Goal: Task Accomplishment & Management: Manage account settings

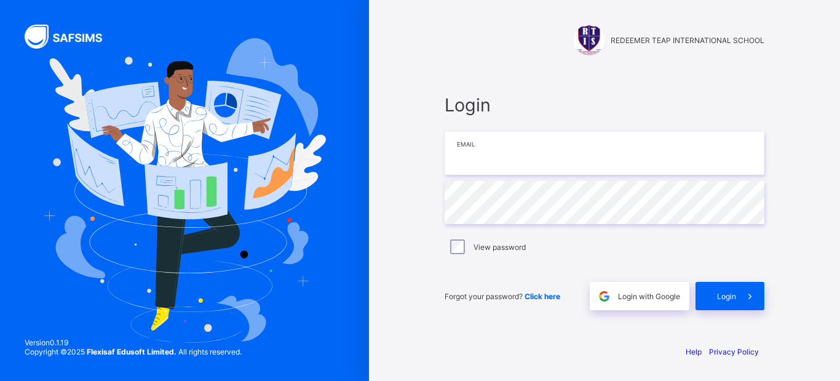
type input "**********"
click at [734, 302] on div "Login" at bounding box center [730, 296] width 69 height 28
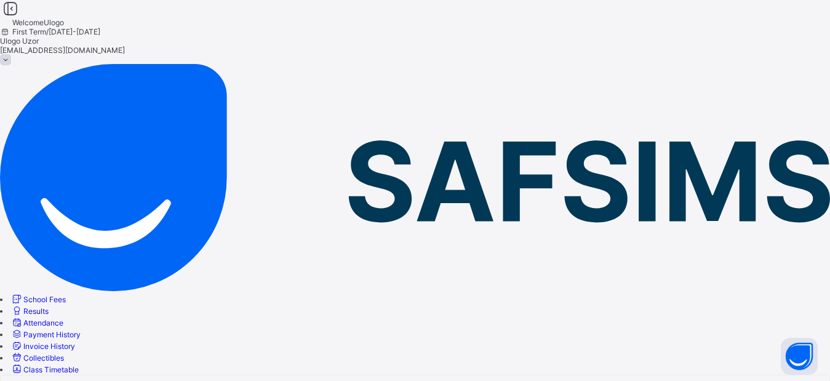
click at [81, 330] on span "Payment History" at bounding box center [51, 334] width 57 height 9
click at [66, 295] on link "School Fees" at bounding box center [37, 299] width 55 height 9
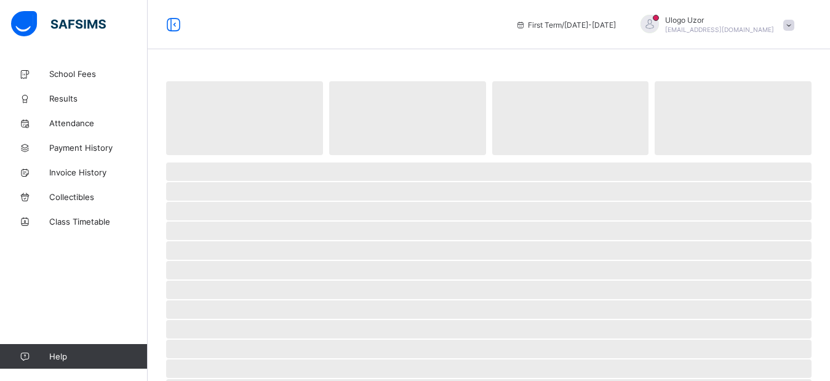
click at [89, 74] on span "School Fees" at bounding box center [98, 74] width 98 height 10
click at [87, 77] on span "School Fees" at bounding box center [98, 74] width 98 height 10
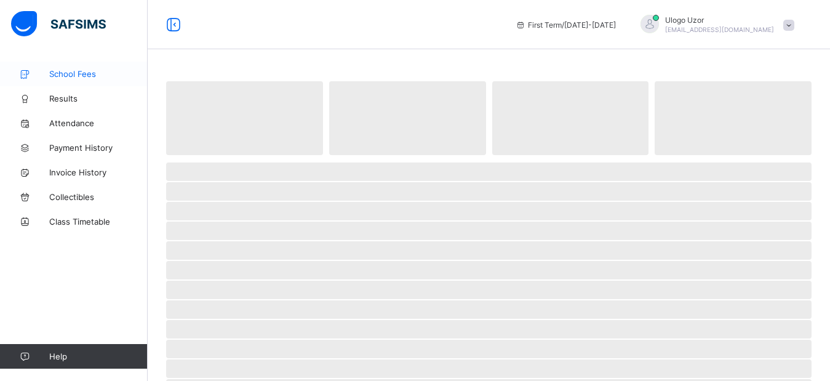
click at [87, 77] on span "School Fees" at bounding box center [98, 74] width 98 height 10
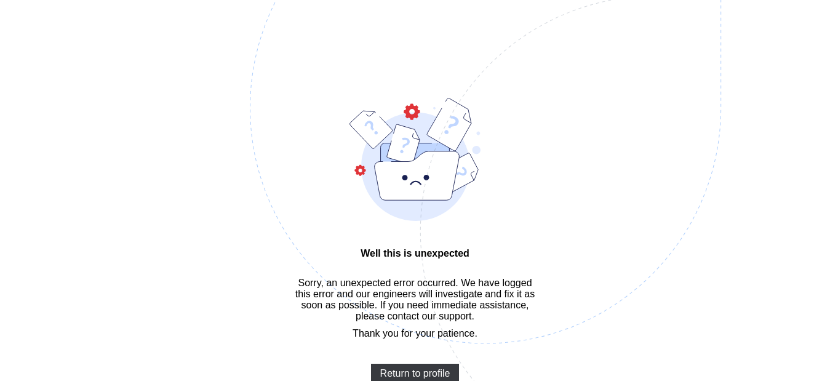
scroll to position [22, 0]
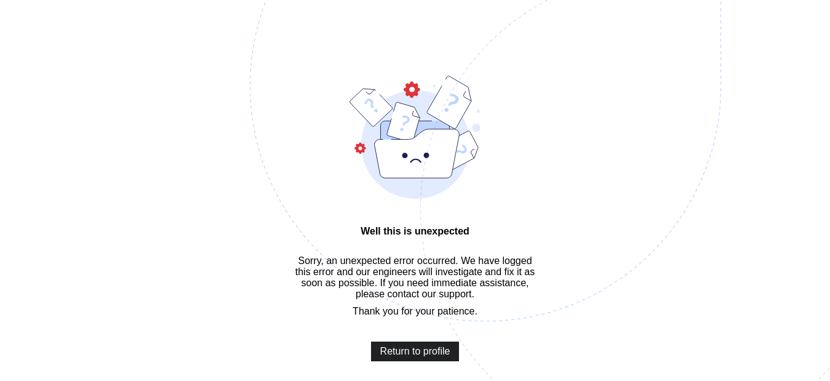
click at [400, 347] on span "Return to profile" at bounding box center [415, 351] width 70 height 11
